Goal: Check status: Check status

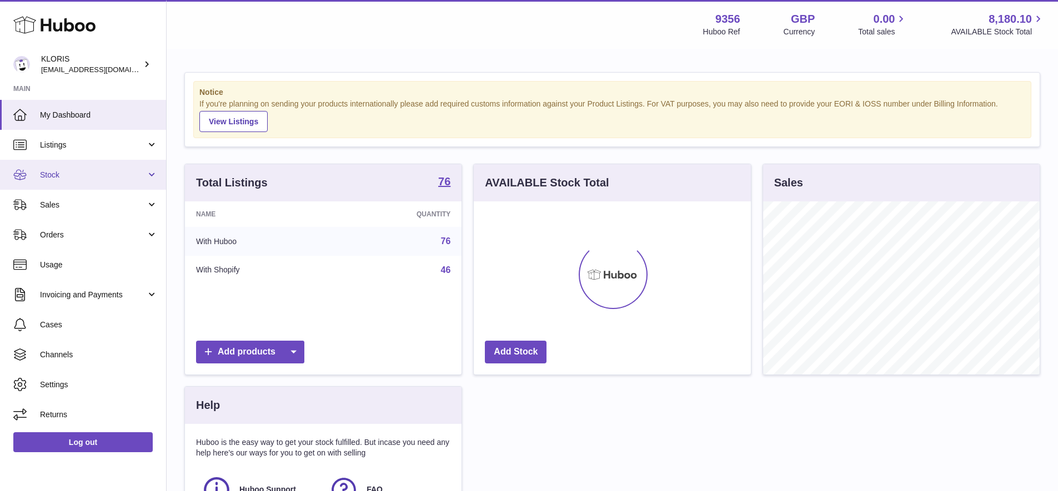
scroll to position [173, 277]
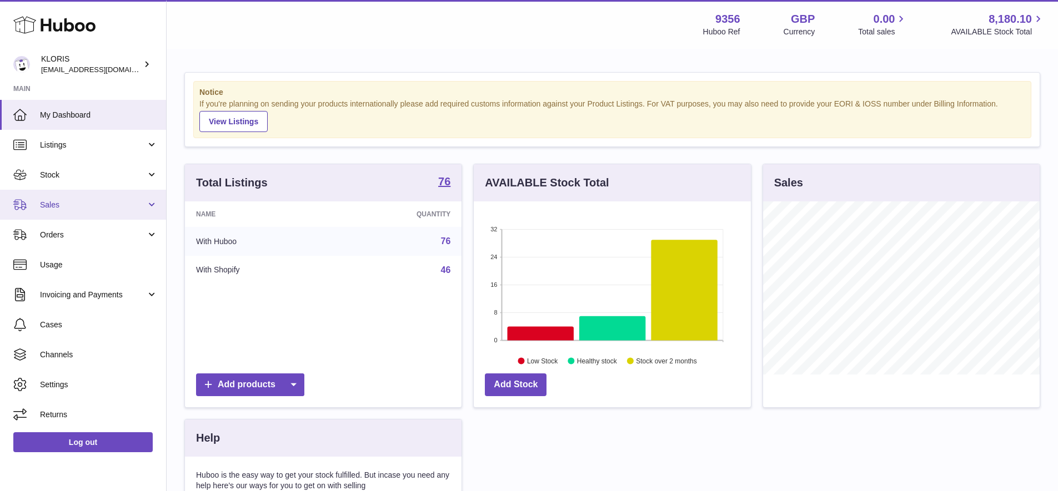
click at [52, 202] on span "Sales" at bounding box center [93, 205] width 106 height 11
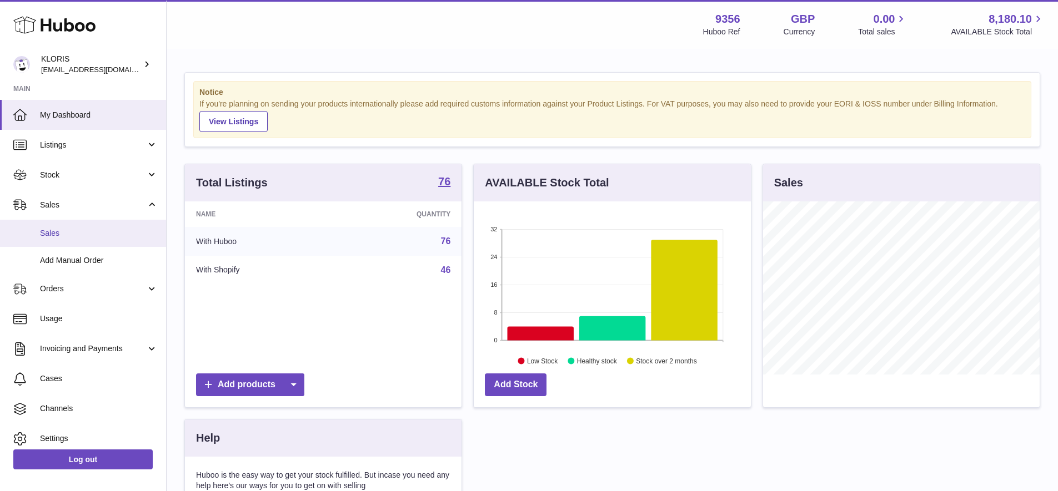
click at [69, 231] on span "Sales" at bounding box center [99, 233] width 118 height 11
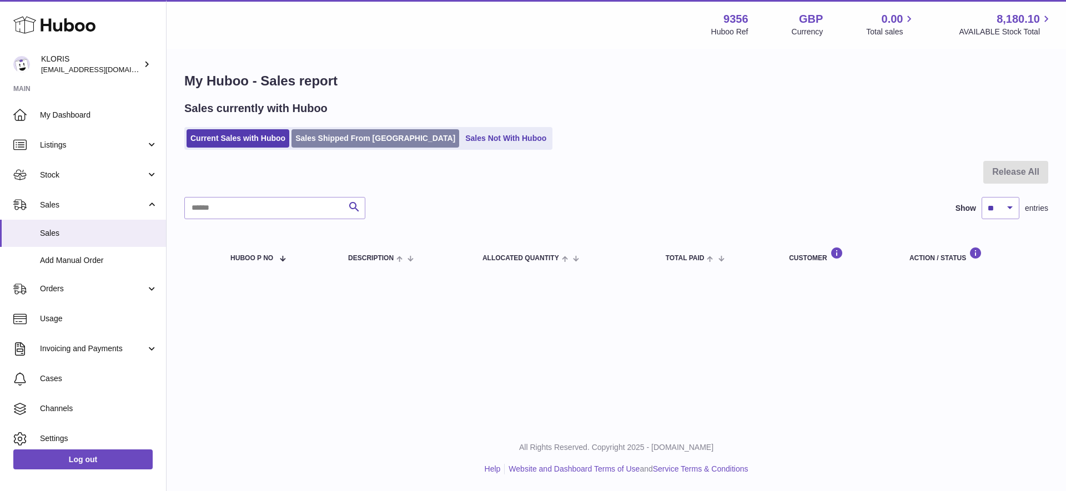
click at [378, 134] on link "Sales Shipped From [GEOGRAPHIC_DATA]" at bounding box center [376, 138] width 168 height 18
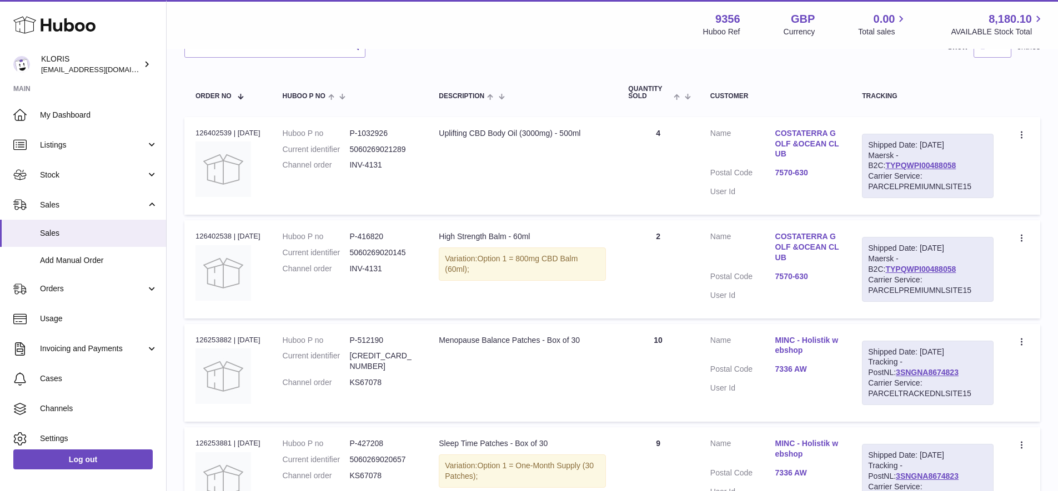
scroll to position [204, 0]
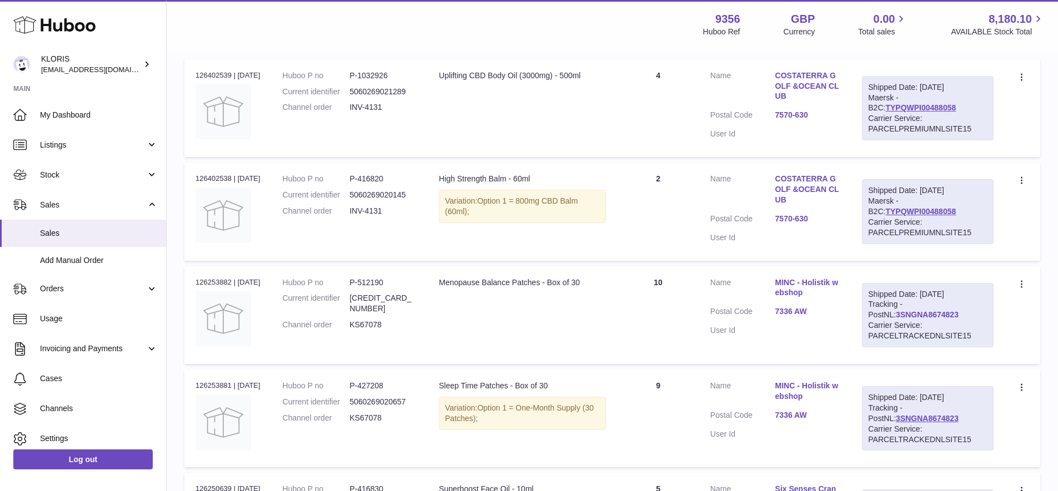
click at [905, 310] on link "3SNGNA8674823" at bounding box center [927, 314] width 63 height 9
click at [909, 310] on link "3SNGNA8674823" at bounding box center [927, 314] width 63 height 9
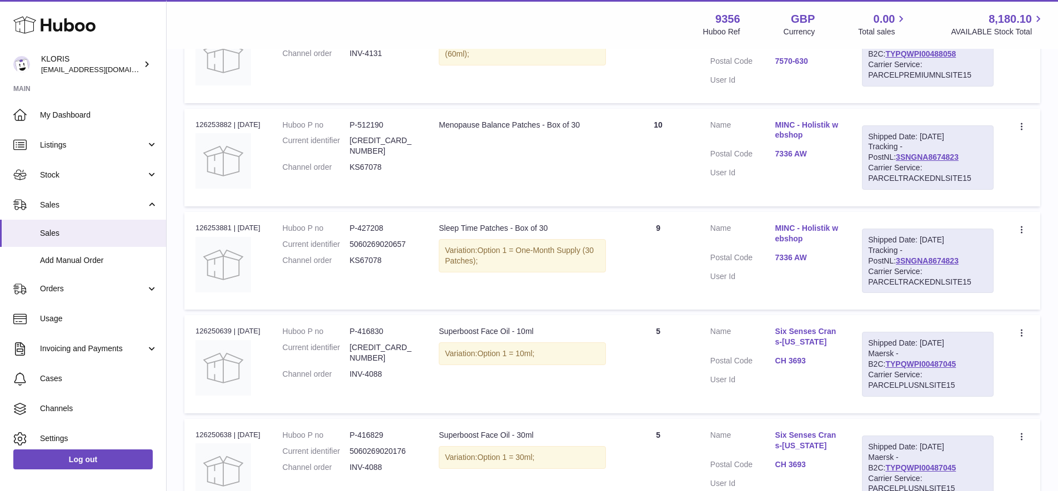
scroll to position [385, 0]
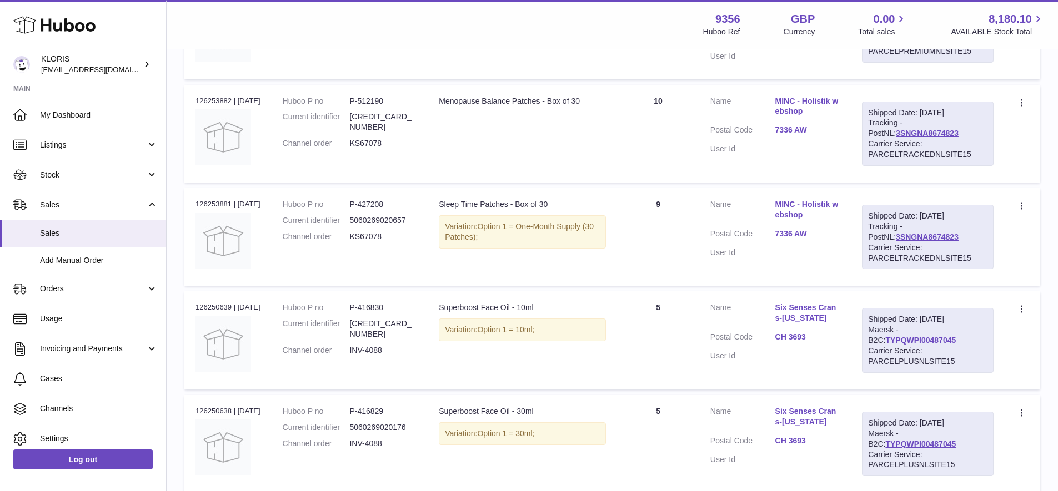
click at [904, 336] on link "TYPQWPI00487045" at bounding box center [920, 340] width 71 height 9
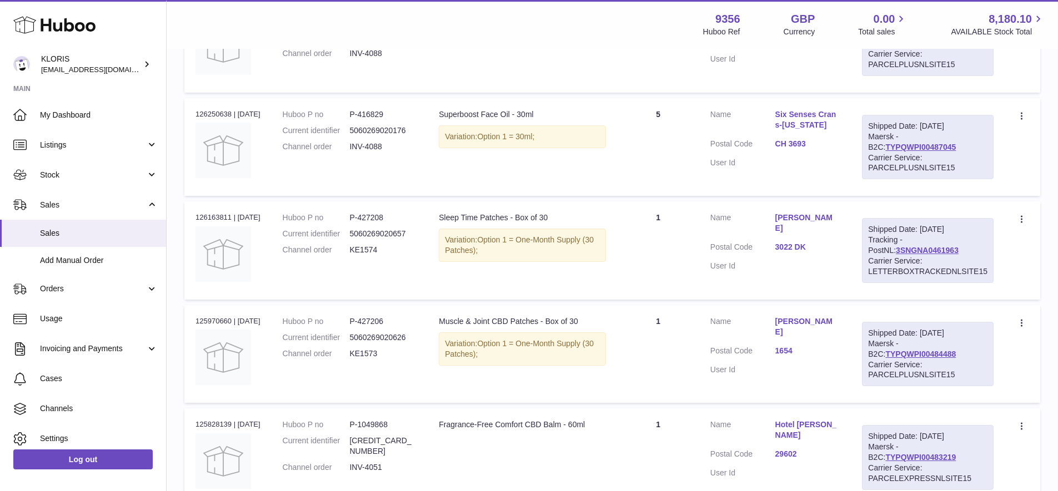
scroll to position [775, 0]
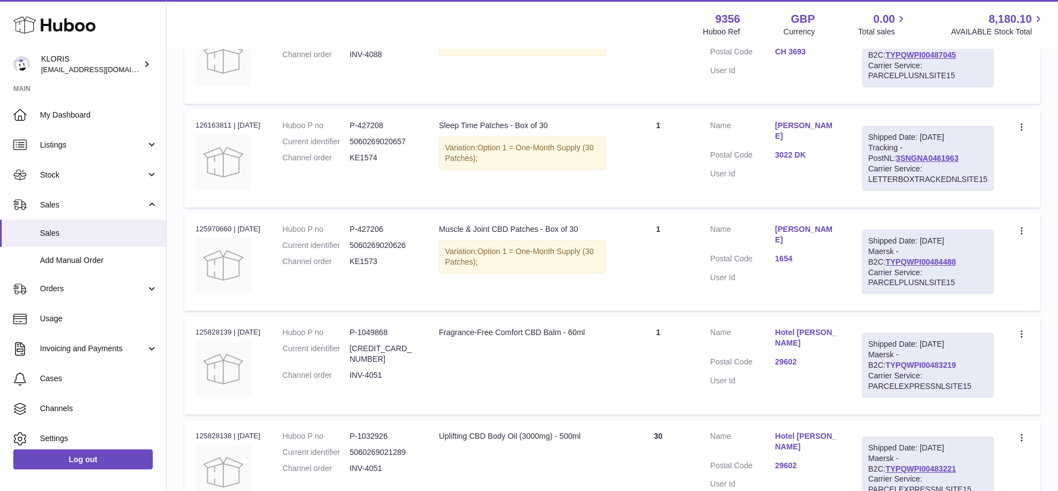
click at [909, 361] on link "TYPQWPI00483219" at bounding box center [920, 365] width 71 height 9
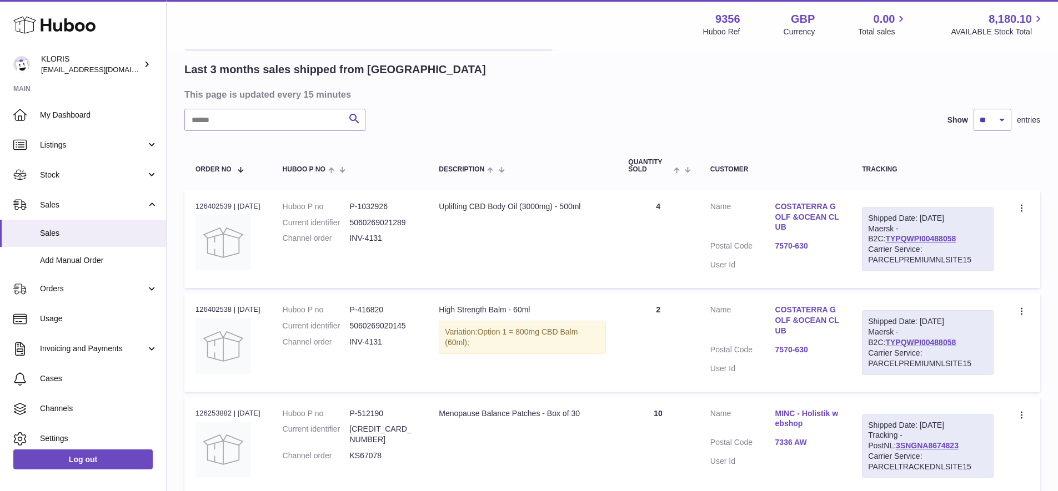
scroll to position [0, 0]
